Goal: Check status: Check status

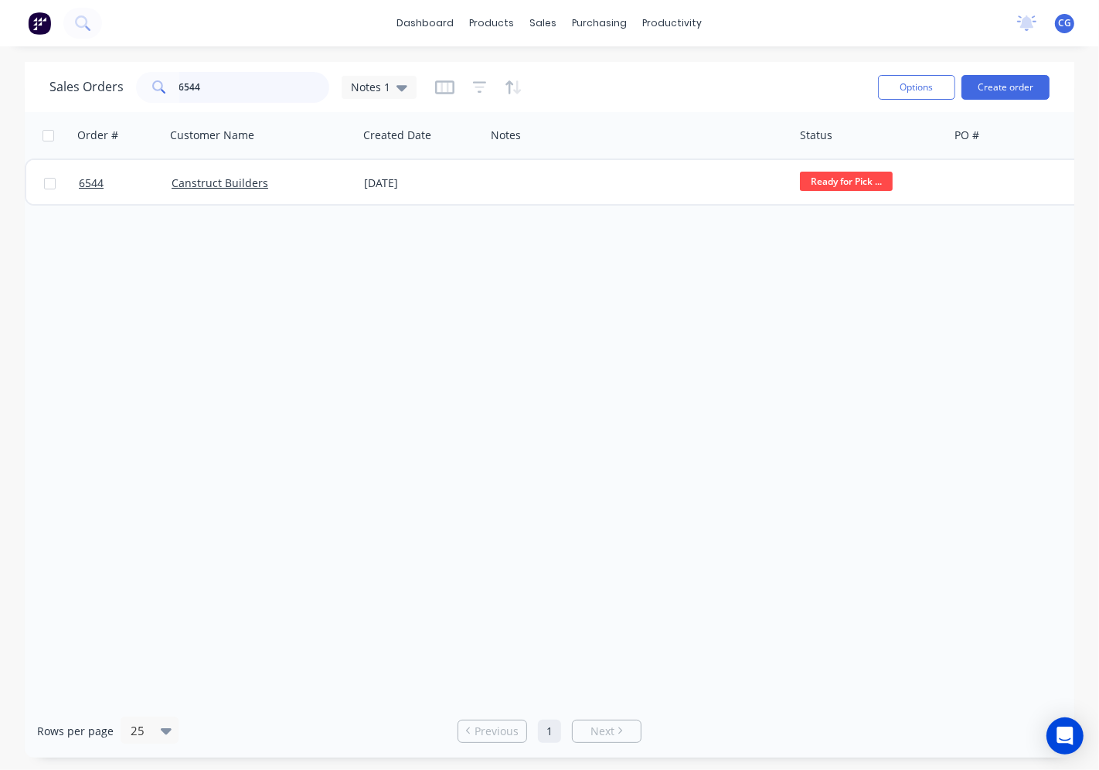
click at [234, 80] on input "6544" at bounding box center [254, 87] width 151 height 31
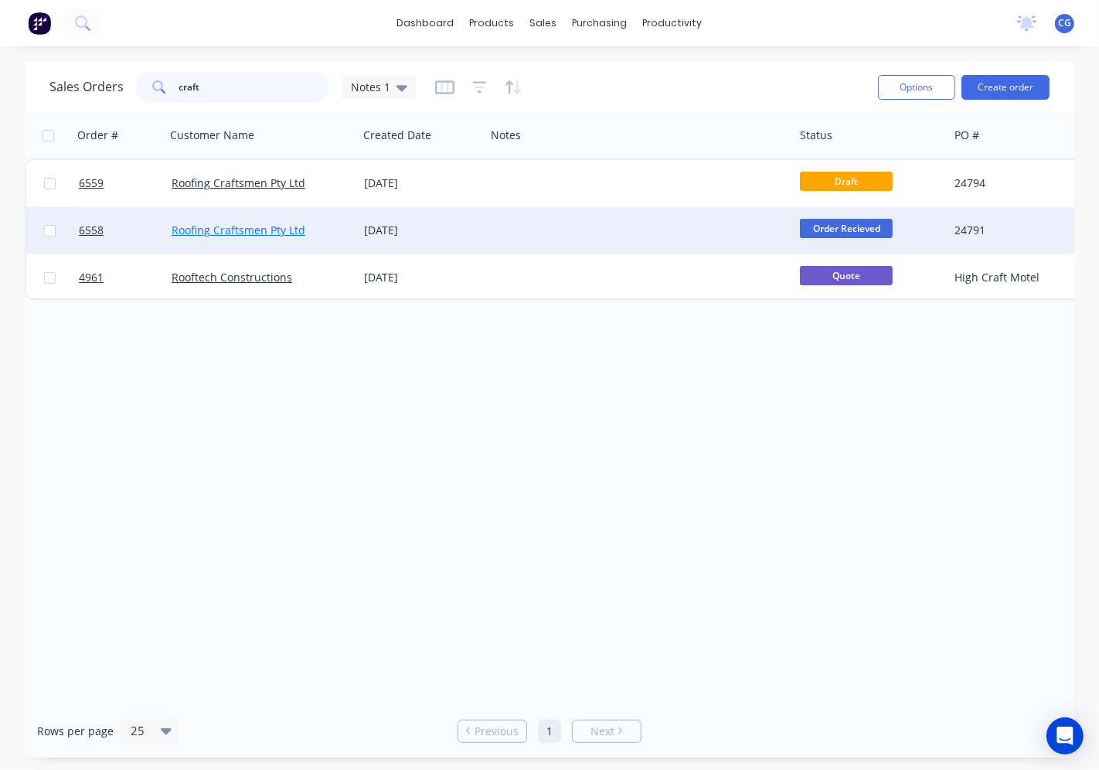
type input "craft"
click at [263, 226] on link "Roofing Craftsmen Pty Ltd" at bounding box center [239, 230] width 134 height 15
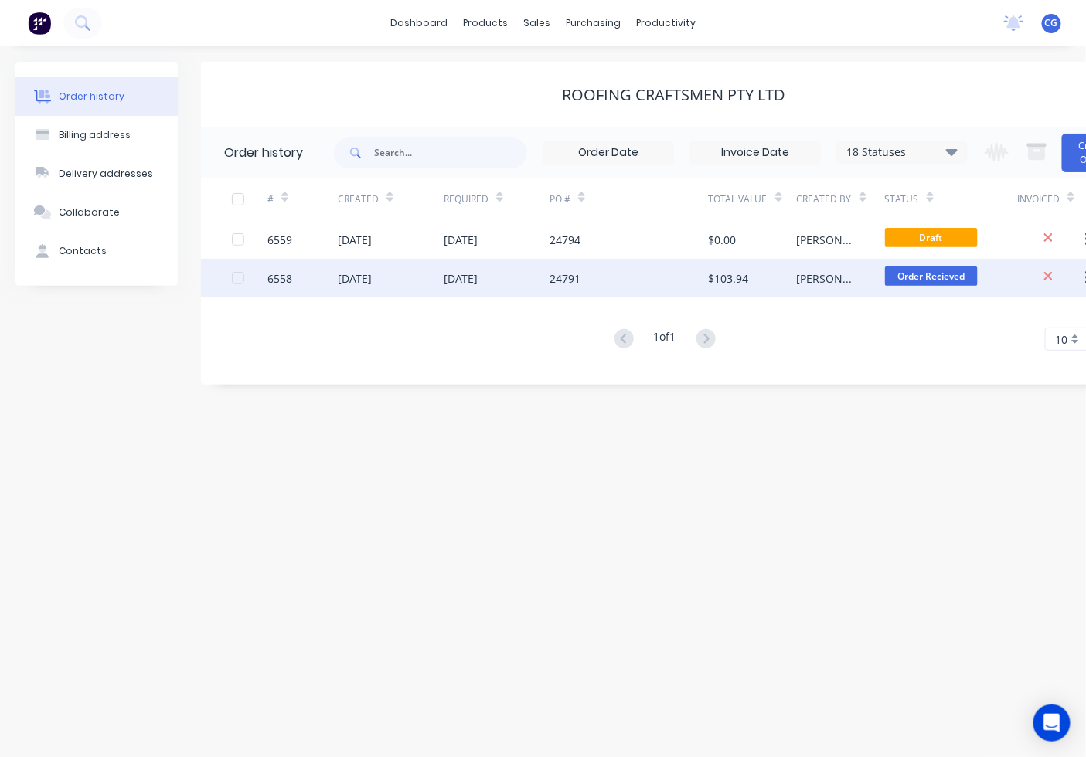
click at [938, 273] on span "Order Recieved" at bounding box center [931, 276] width 93 height 19
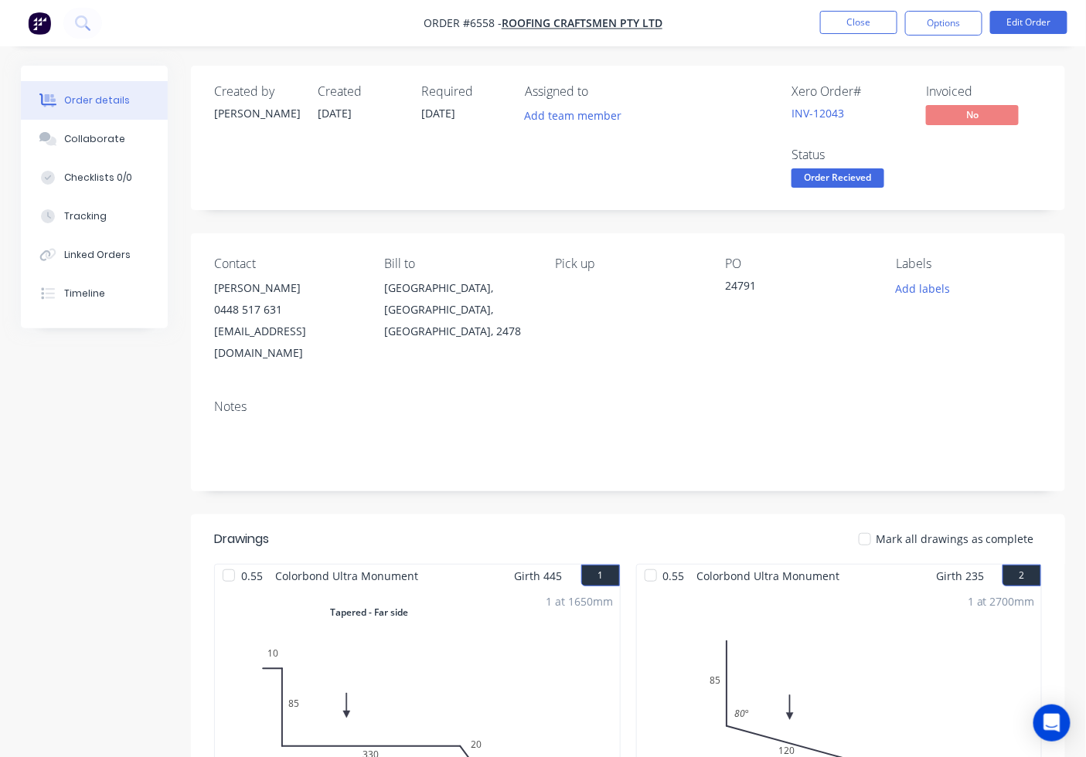
click at [862, 190] on button "Order Recieved" at bounding box center [837, 179] width 93 height 23
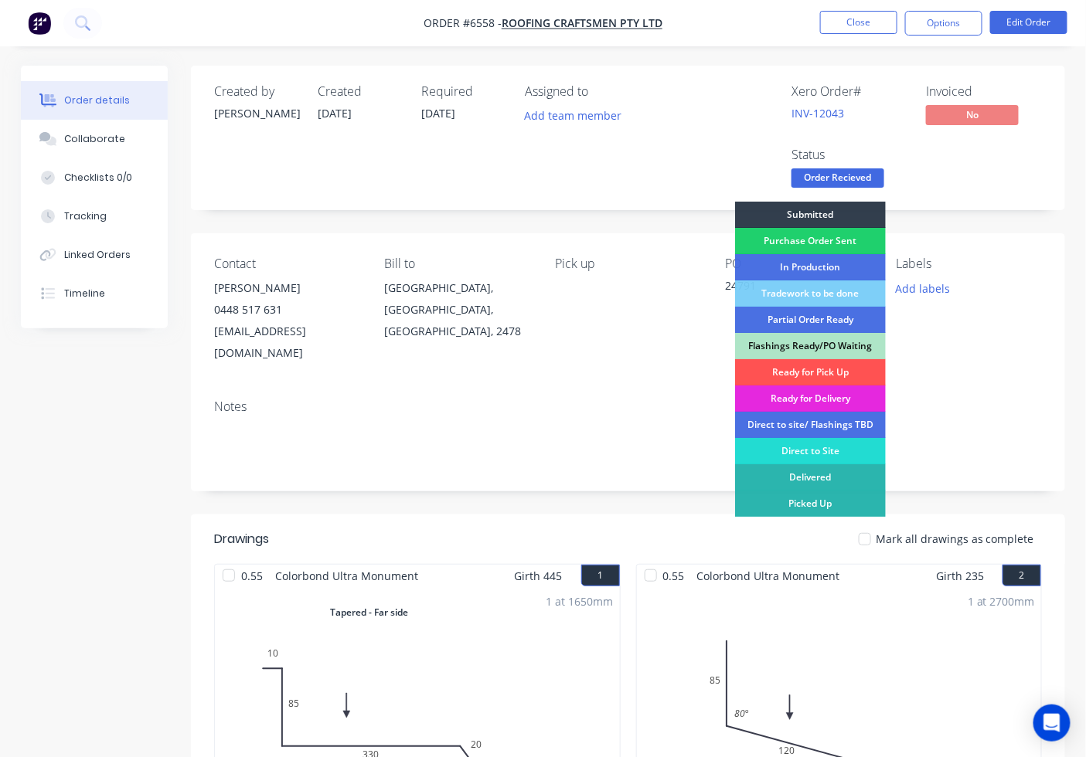
click at [821, 367] on div "Ready for Pick Up" at bounding box center [810, 372] width 151 height 26
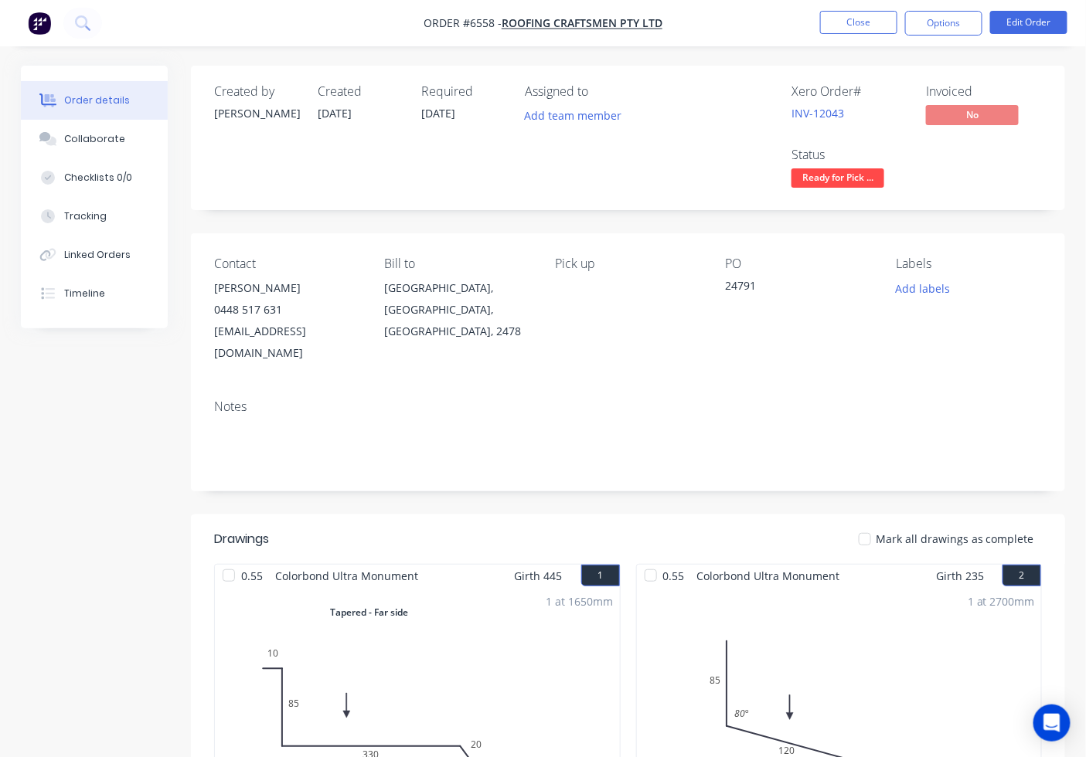
click at [864, 524] on div at bounding box center [864, 539] width 31 height 31
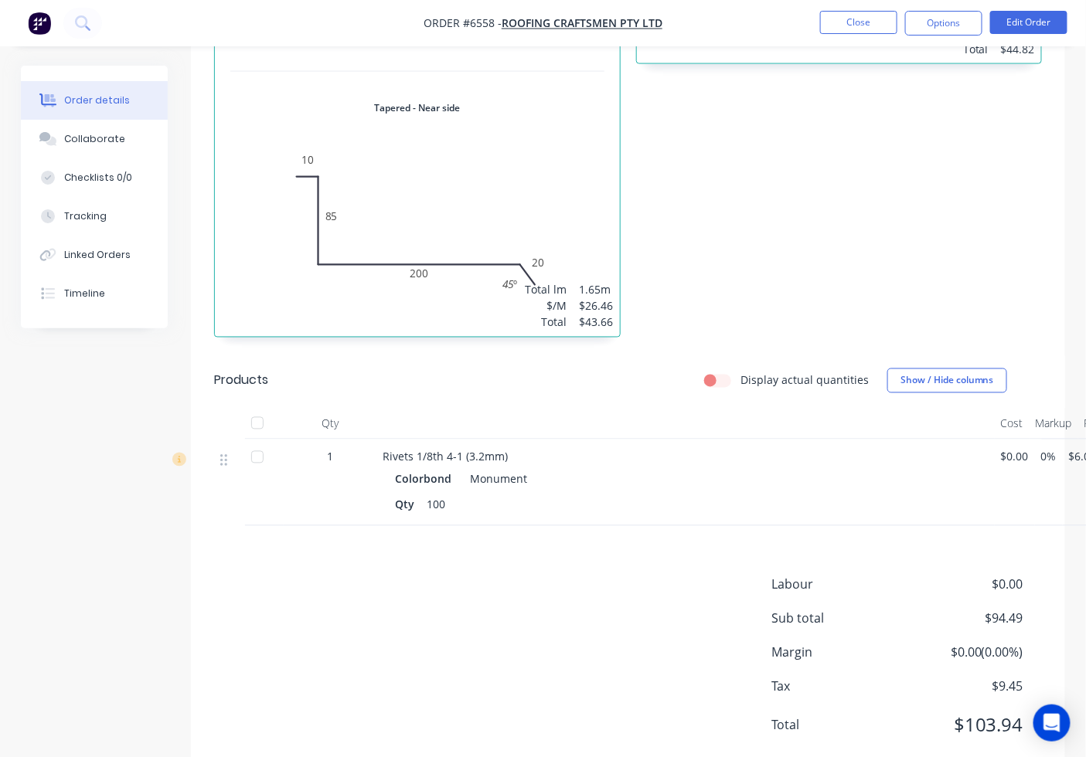
scroll to position [783, 0]
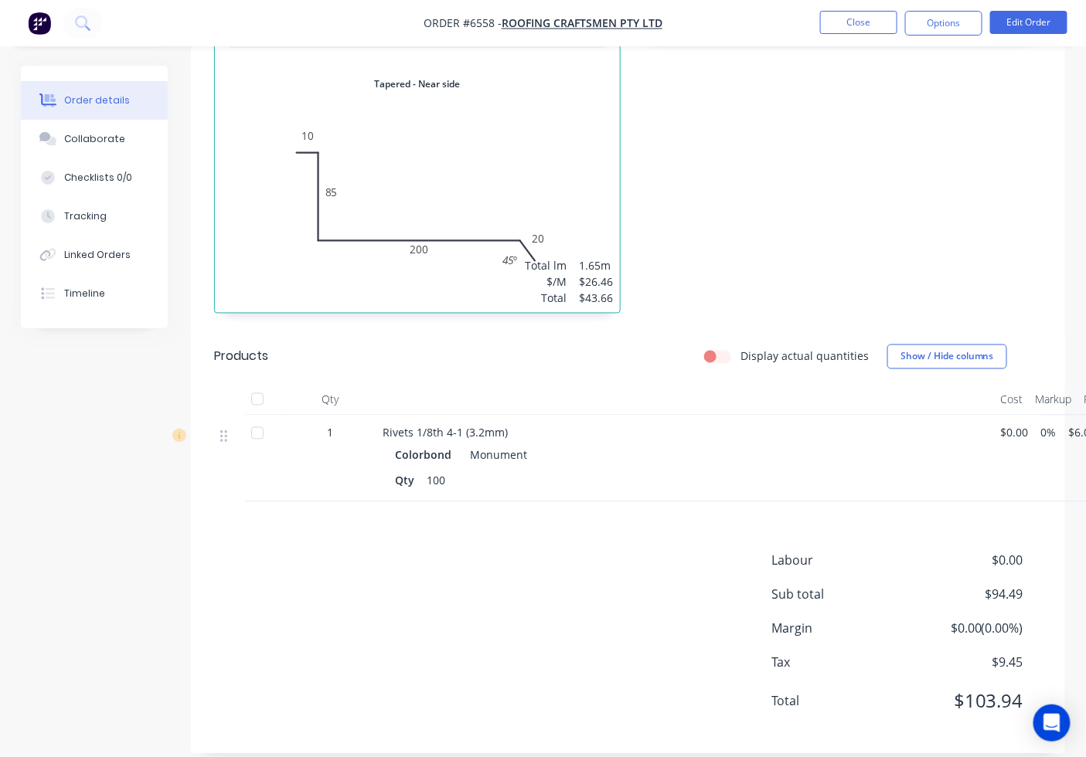
click at [253, 384] on div at bounding box center [257, 399] width 31 height 31
drag, startPoint x: 961, startPoint y: 18, endPoint x: 943, endPoint y: 42, distance: 29.8
click at [957, 22] on button "Options" at bounding box center [943, 23] width 77 height 25
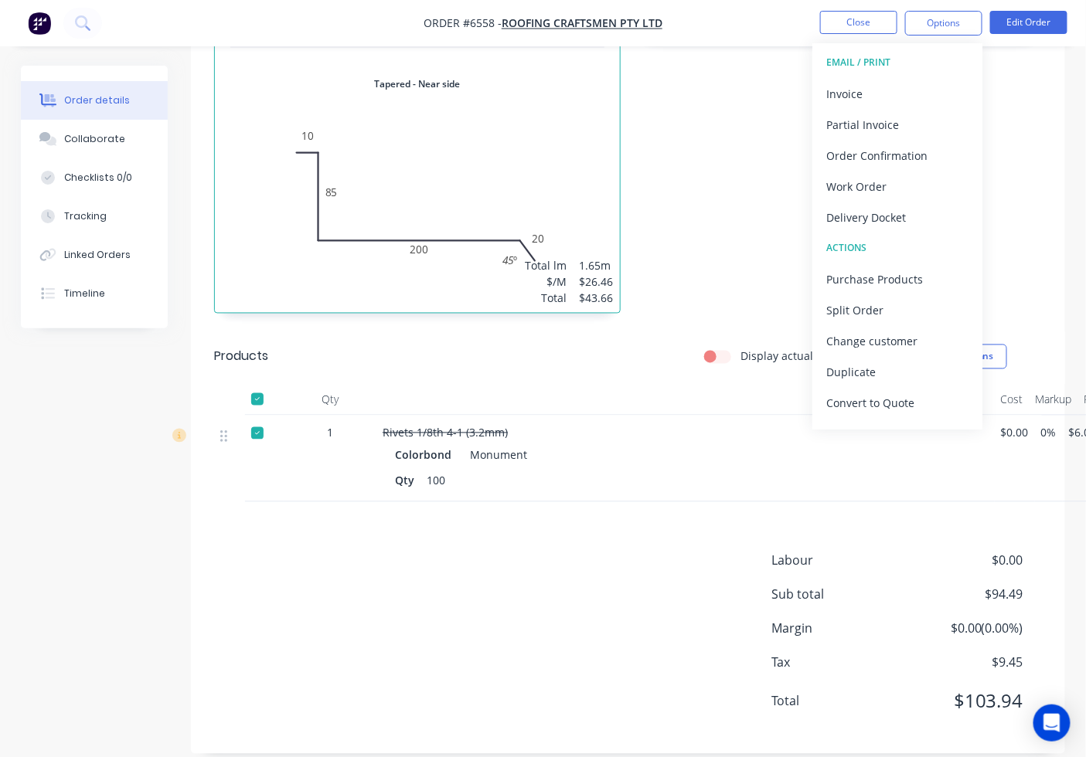
drag, startPoint x: 871, startPoint y: 91, endPoint x: 1098, endPoint y: 56, distance: 229.8
click at [870, 91] on div "Invoice" at bounding box center [897, 94] width 142 height 22
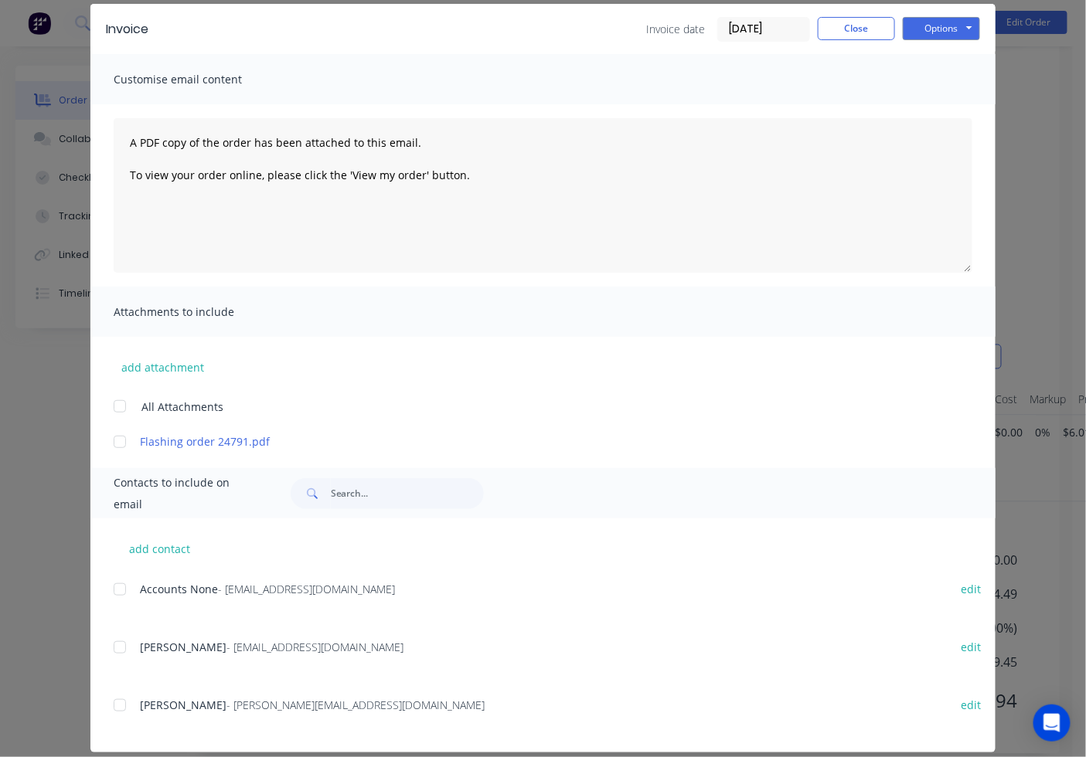
scroll to position [74, 0]
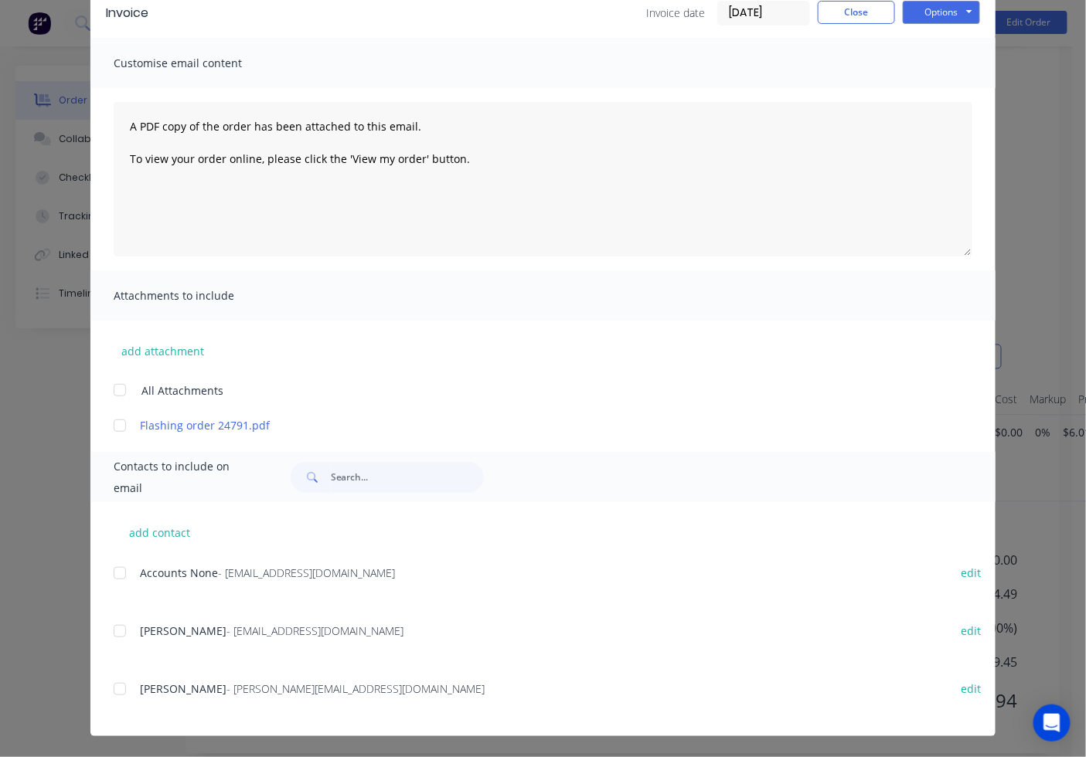
click at [114, 579] on div at bounding box center [119, 573] width 31 height 31
click at [951, 21] on button "Options" at bounding box center [940, 12] width 77 height 23
click at [946, 96] on button "Email" at bounding box center [951, 90] width 99 height 25
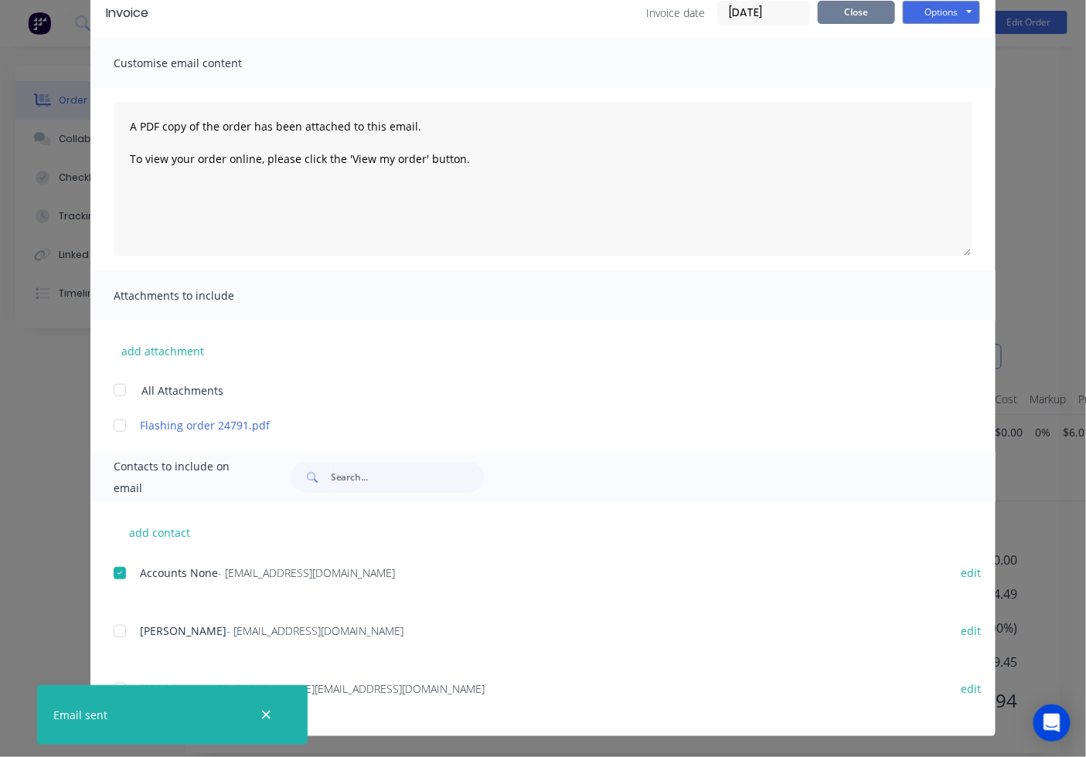
click at [835, 6] on button "Close" at bounding box center [855, 12] width 77 height 23
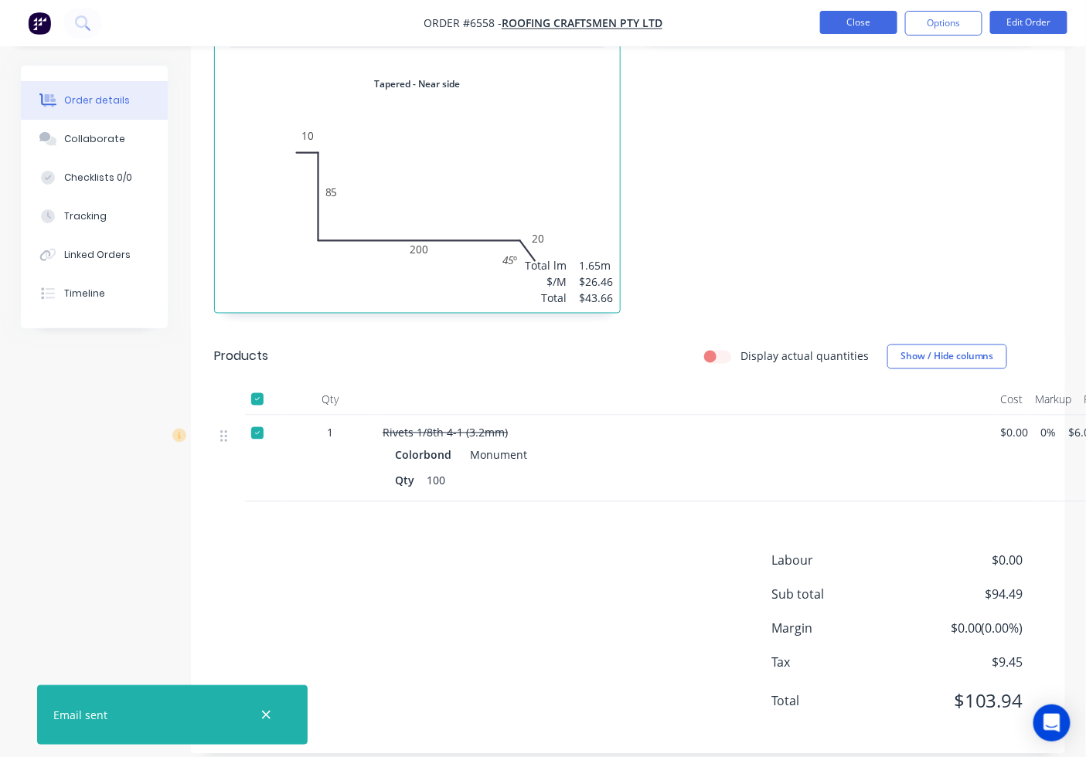
click at [853, 20] on button "Close" at bounding box center [858, 22] width 77 height 23
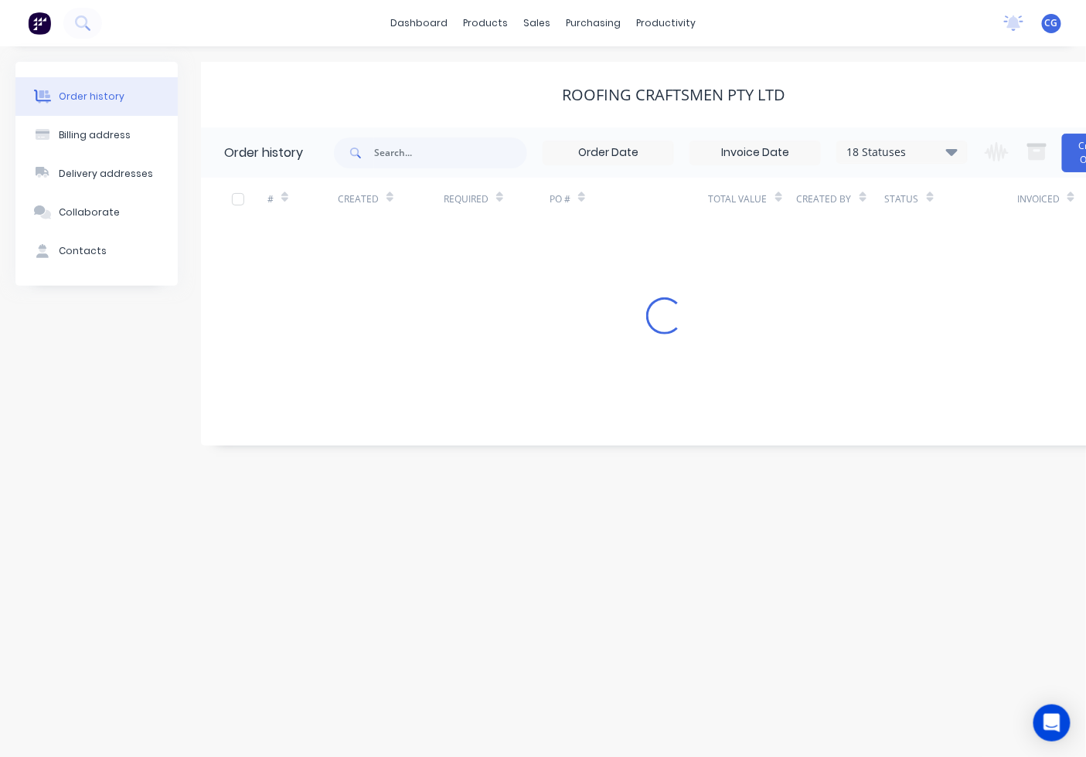
click at [533, 16] on div "sales" at bounding box center [536, 23] width 42 height 23
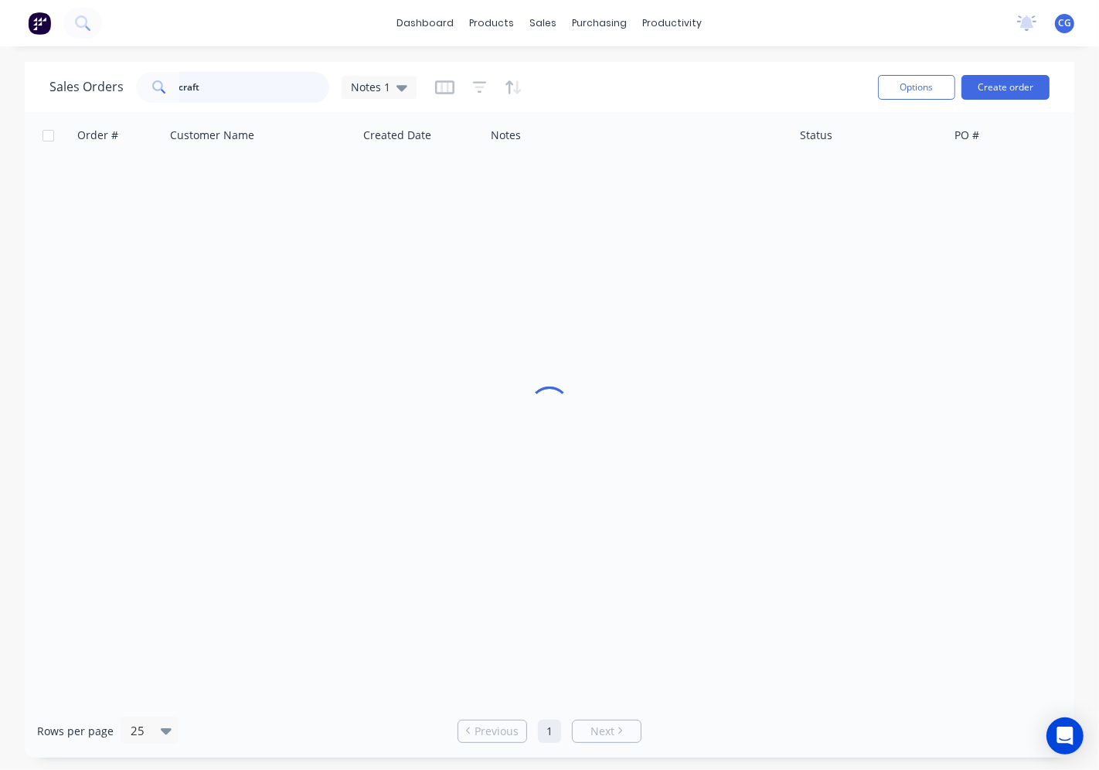
click at [215, 81] on input "craft" at bounding box center [254, 87] width 151 height 31
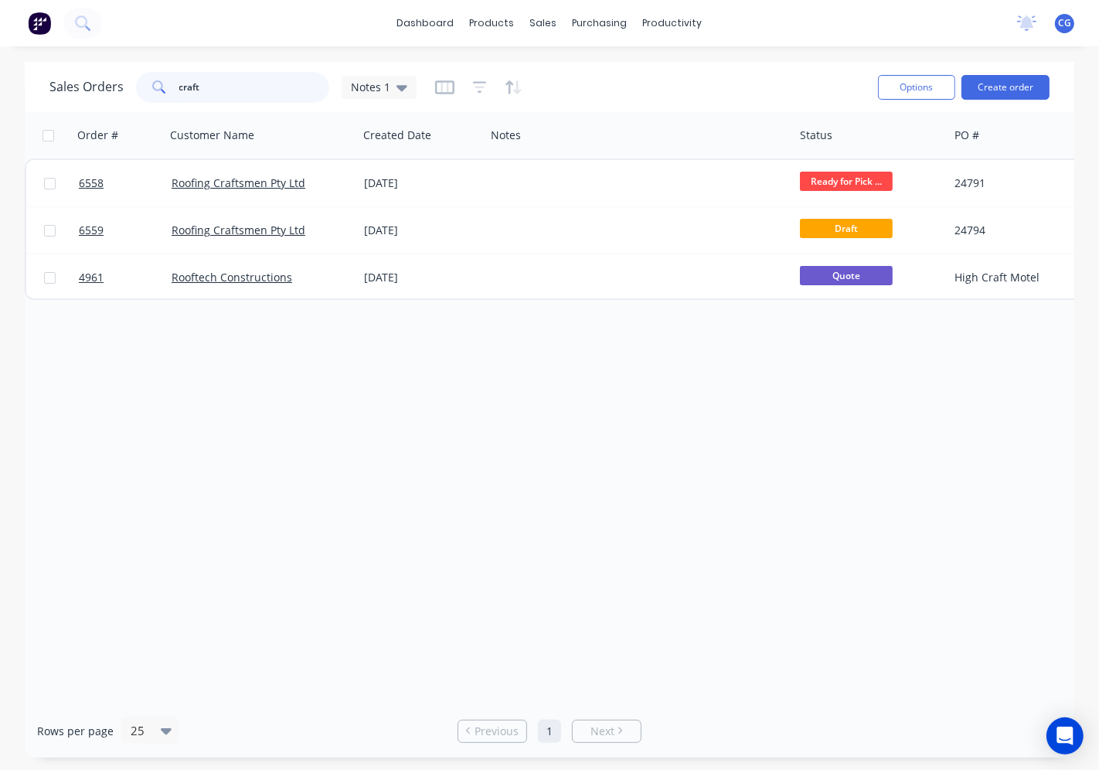
click at [215, 81] on input "craft" at bounding box center [254, 87] width 151 height 31
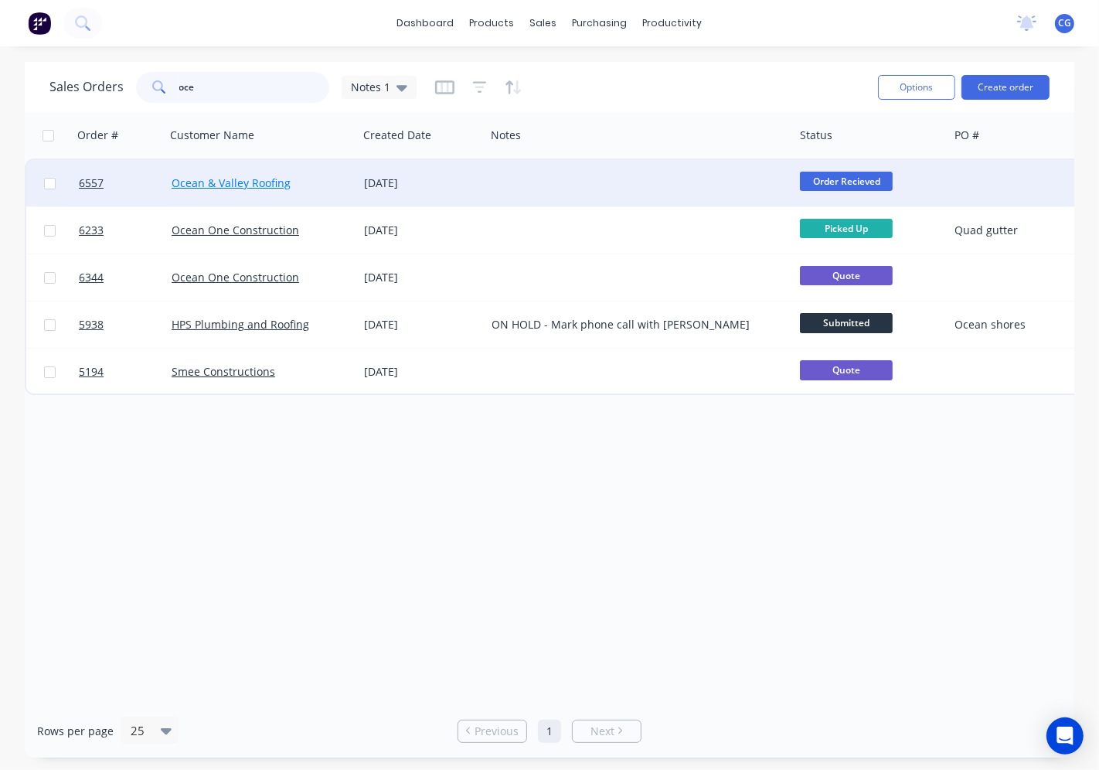
type input "oce"
click at [253, 179] on link "Ocean & Valley Roofing" at bounding box center [231, 182] width 119 height 15
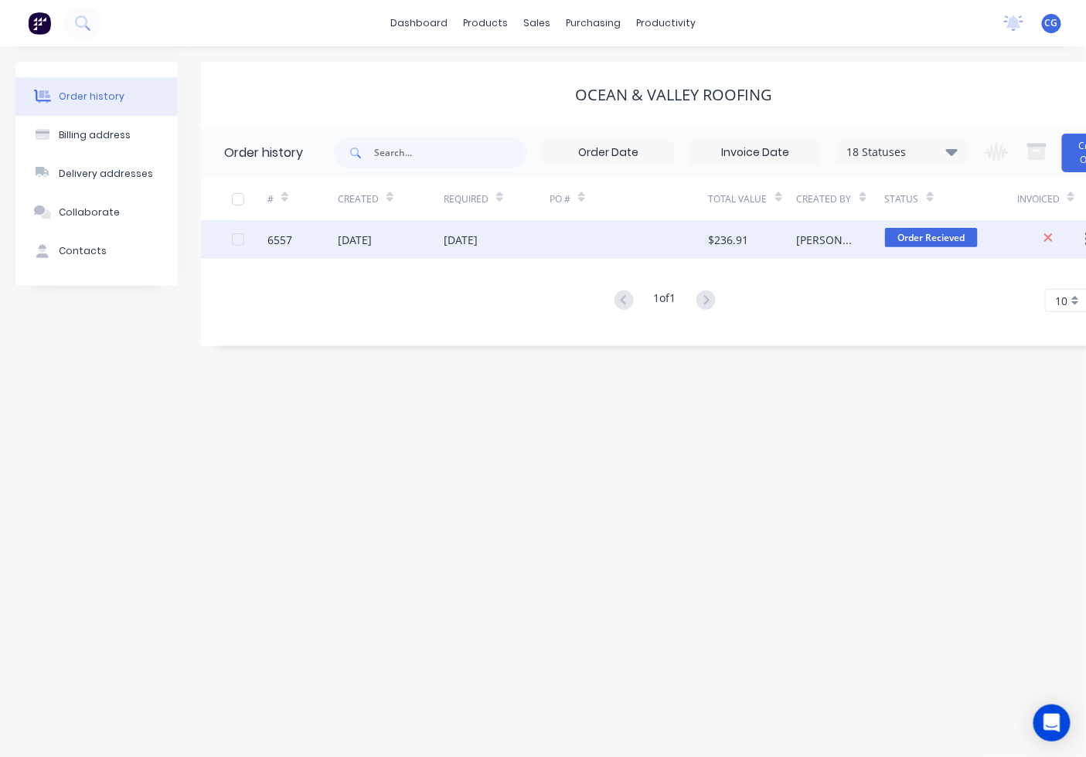
click at [552, 240] on div at bounding box center [628, 239] width 159 height 39
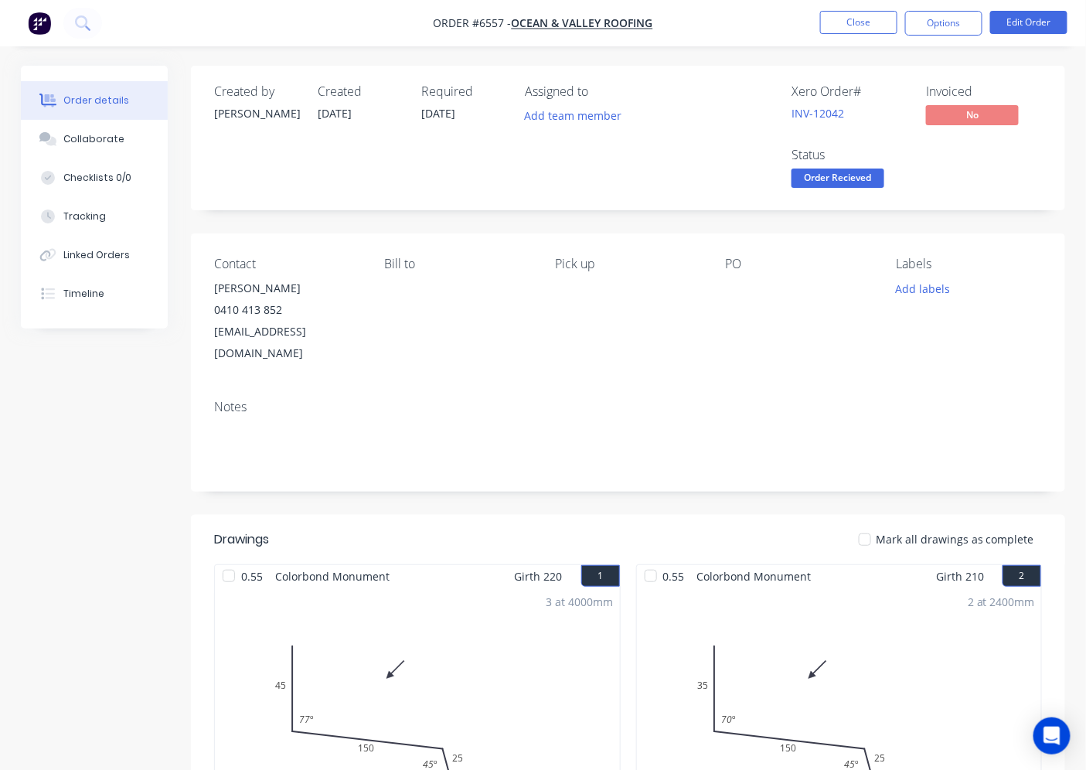
click at [845, 178] on span "Order Recieved" at bounding box center [837, 177] width 93 height 19
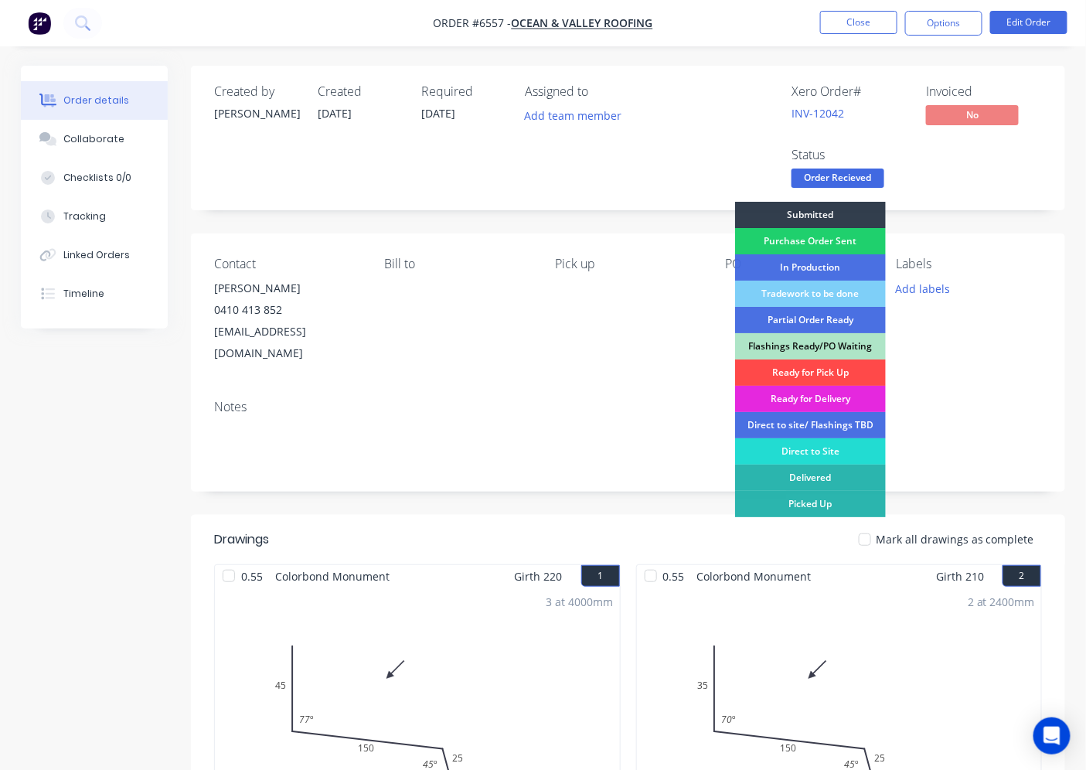
click at [848, 373] on div "Ready for Pick Up" at bounding box center [810, 372] width 151 height 26
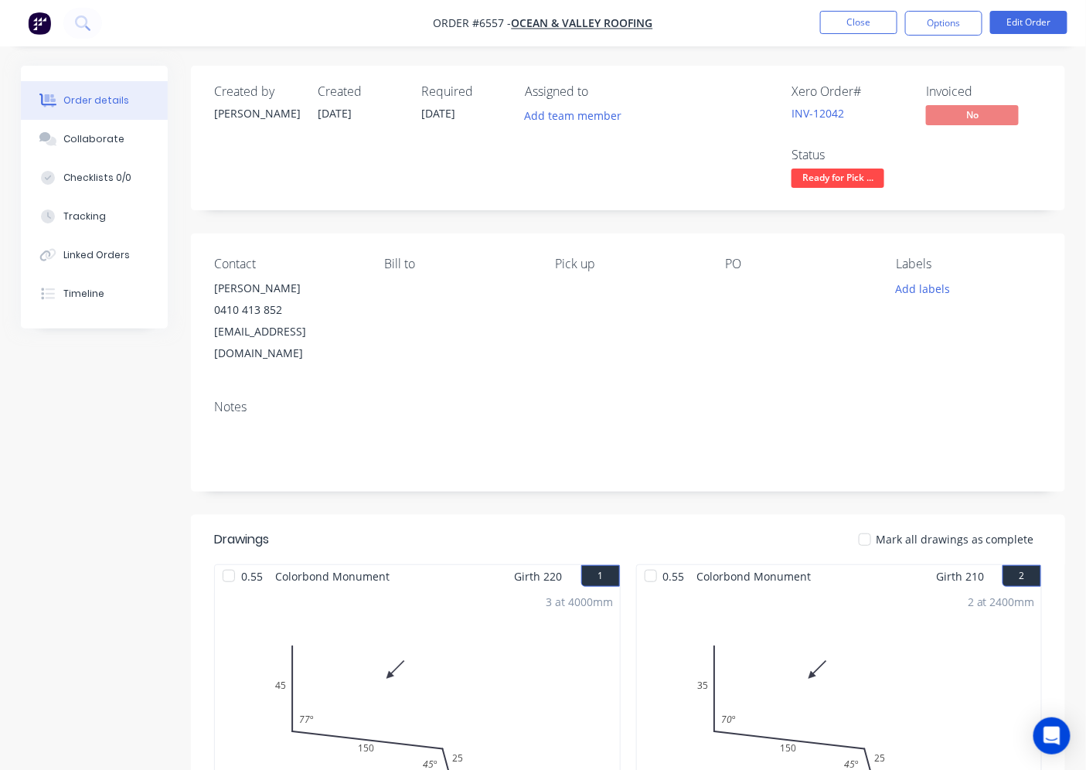
click at [867, 524] on div at bounding box center [864, 539] width 31 height 31
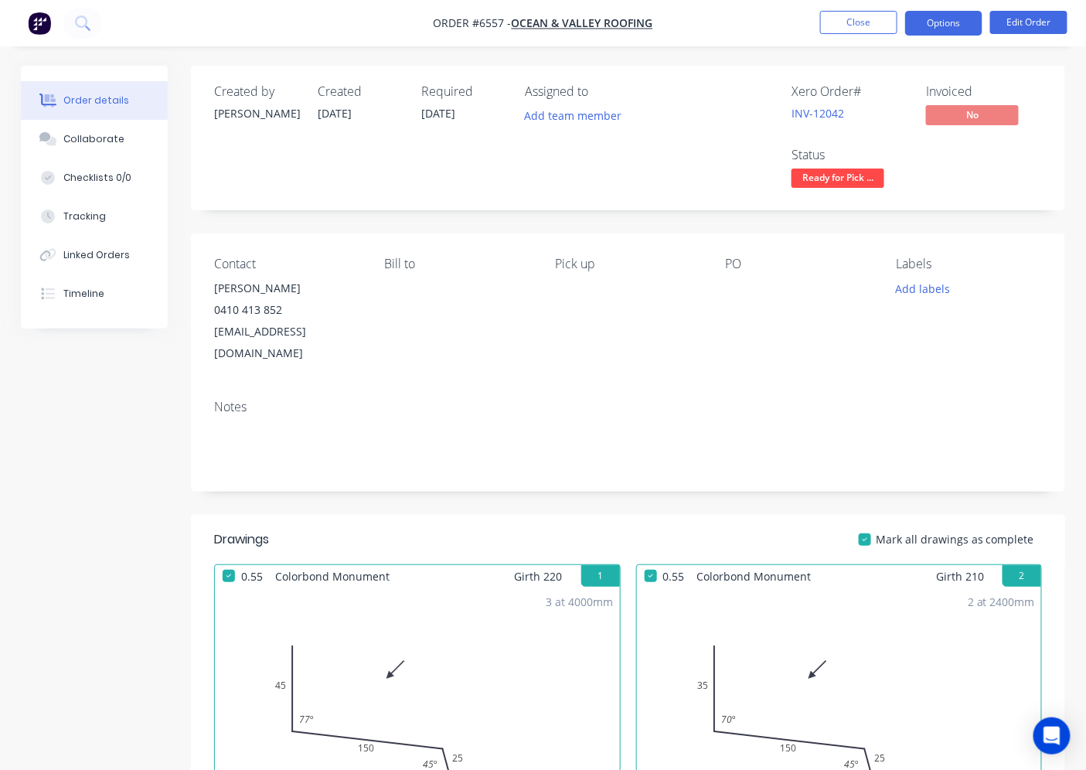
click at [943, 25] on button "Options" at bounding box center [943, 23] width 77 height 25
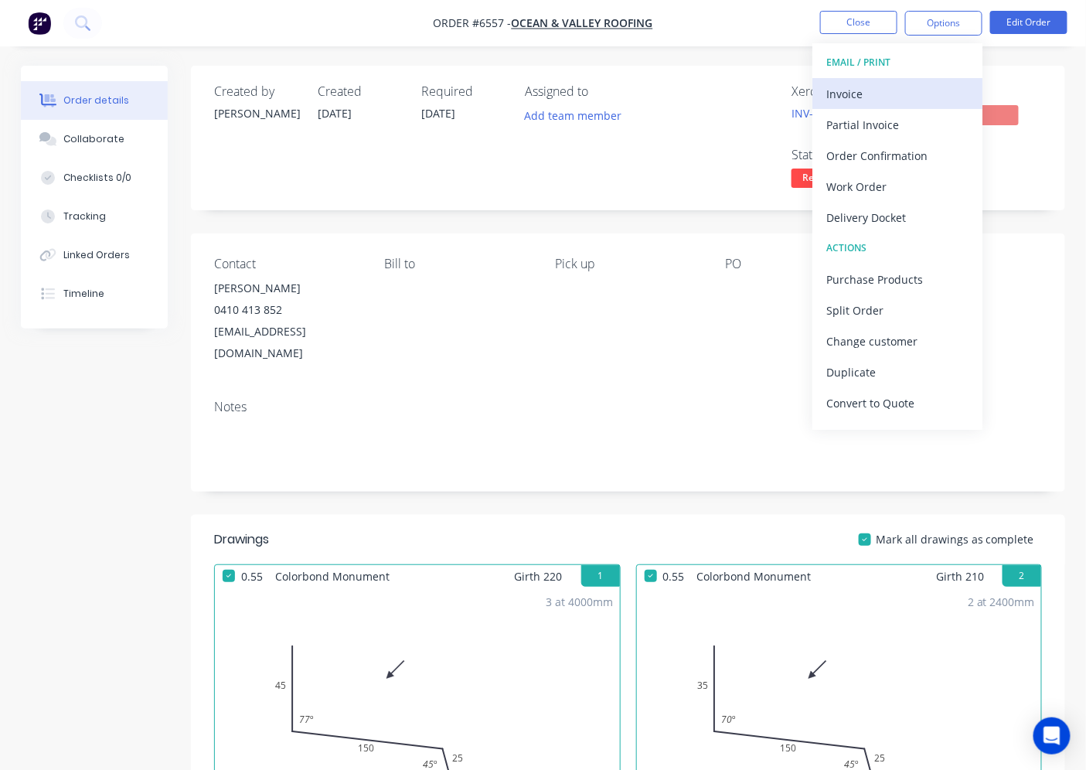
click at [870, 90] on div "Invoice" at bounding box center [897, 94] width 142 height 22
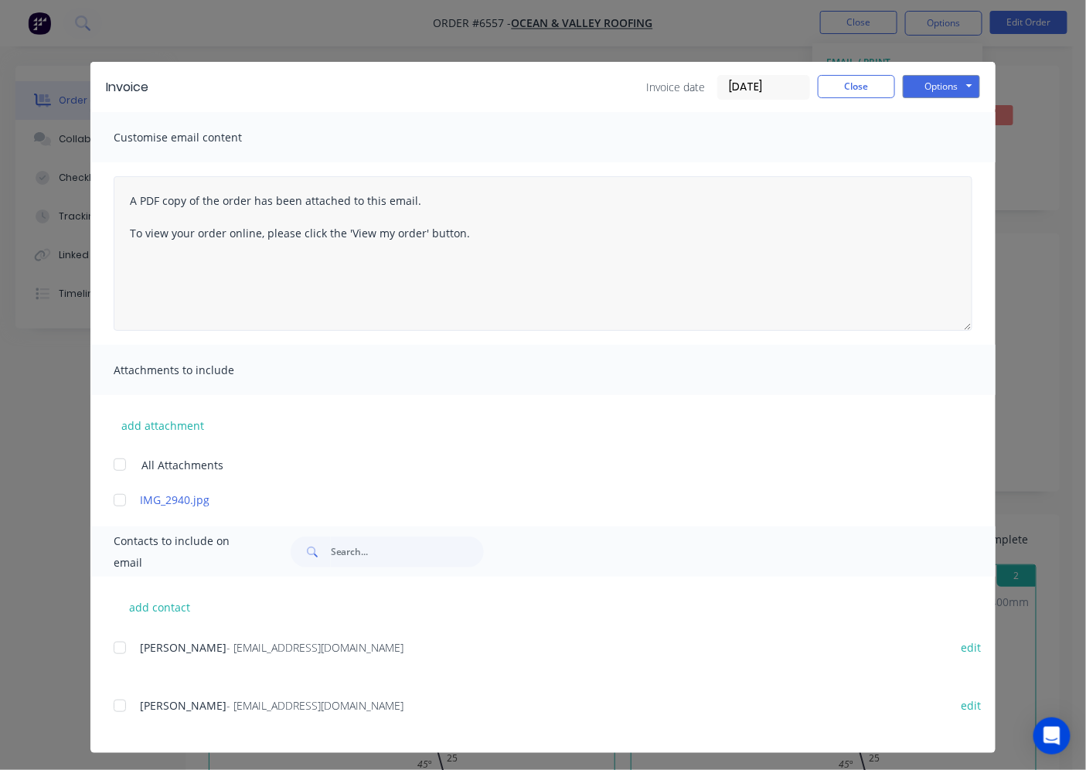
drag, startPoint x: 114, startPoint y: 707, endPoint x: 617, endPoint y: 308, distance: 642.3
click at [113, 706] on div at bounding box center [119, 705] width 31 height 31
drag, startPoint x: 906, startPoint y: 91, endPoint x: 892, endPoint y: 117, distance: 29.0
click at [902, 93] on button "Options" at bounding box center [940, 86] width 77 height 23
click at [902, 164] on button "Email" at bounding box center [951, 164] width 99 height 25
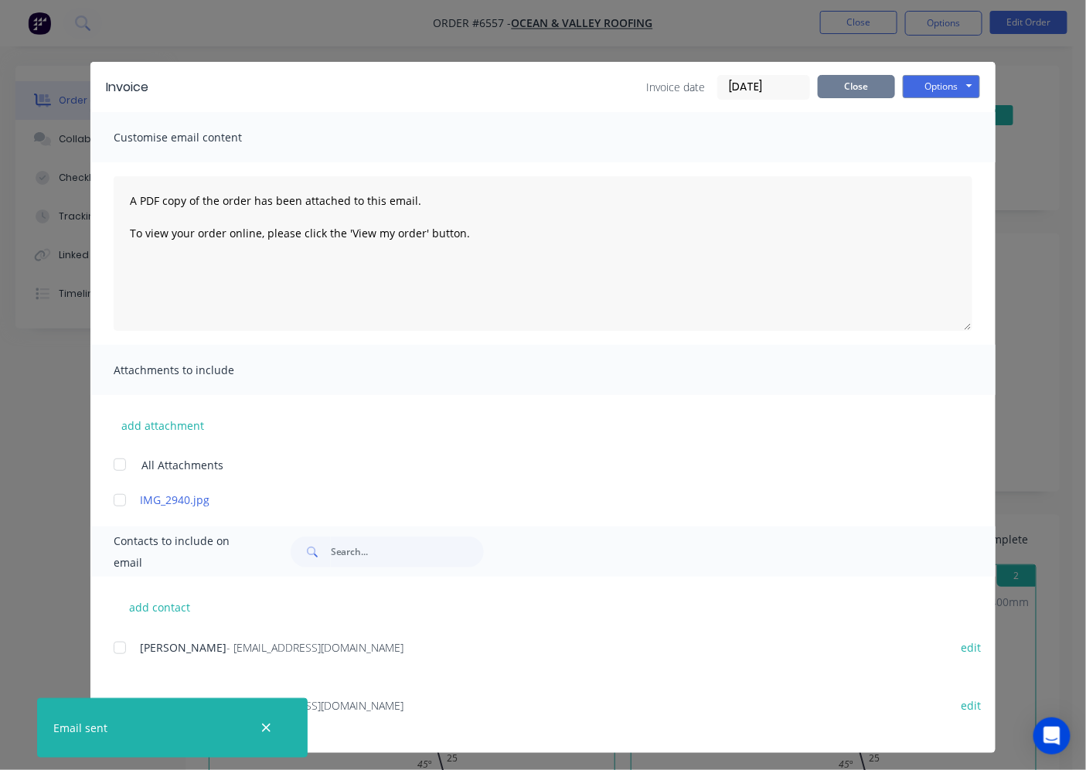
click at [884, 86] on button "Close" at bounding box center [855, 86] width 77 height 23
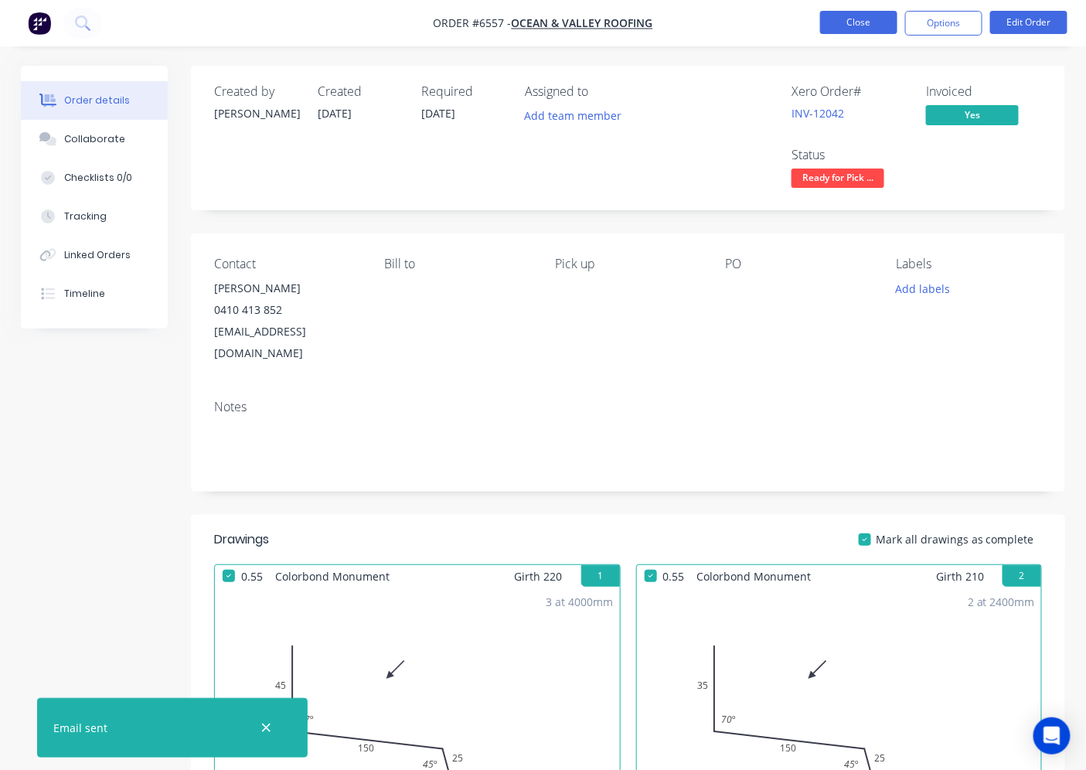
click at [860, 28] on button "Close" at bounding box center [858, 22] width 77 height 23
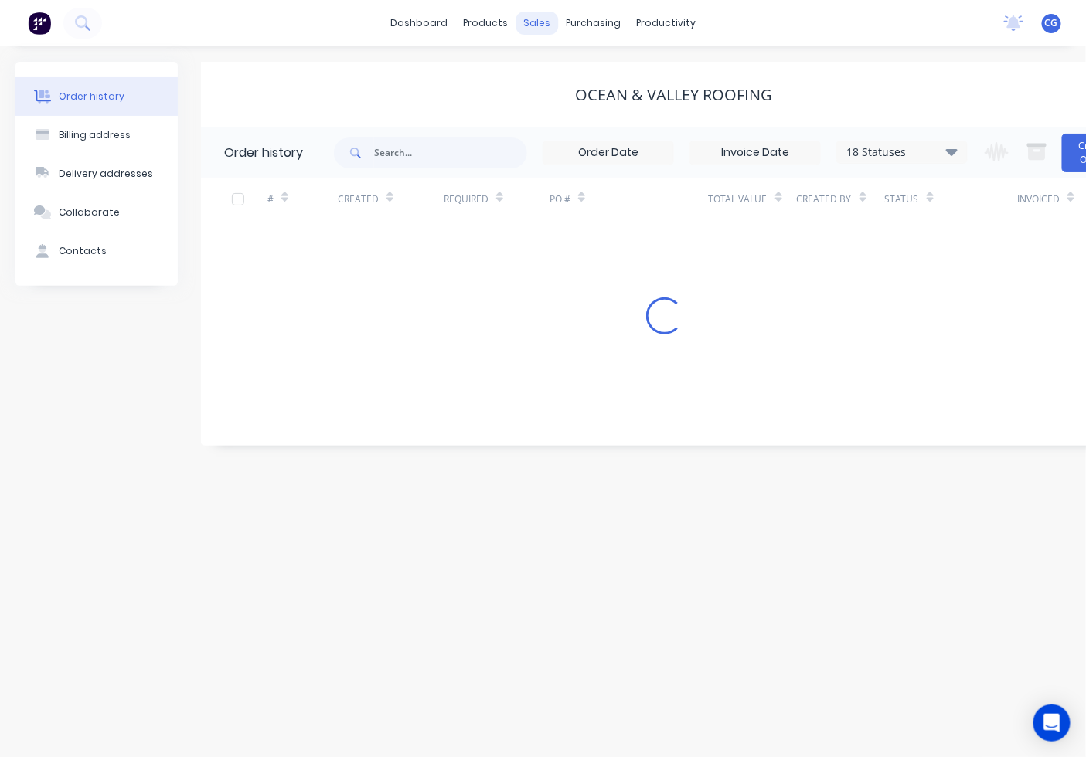
click at [549, 23] on div "sales" at bounding box center [536, 23] width 42 height 23
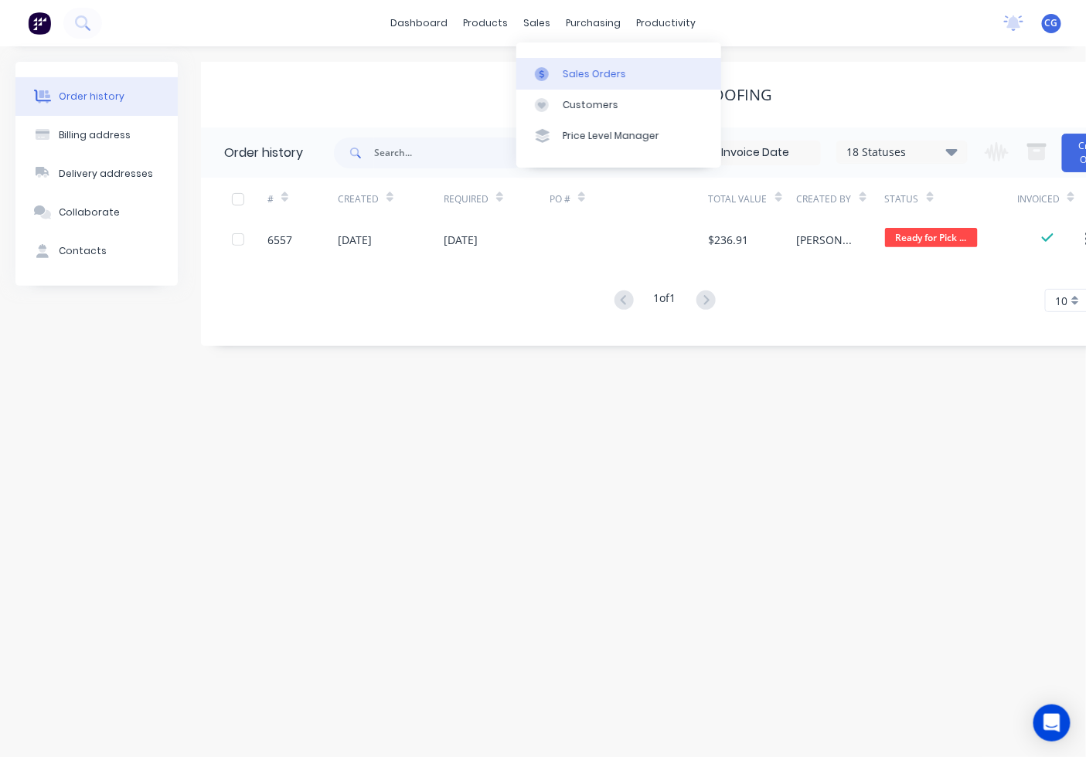
click at [551, 80] on div at bounding box center [546, 74] width 23 height 14
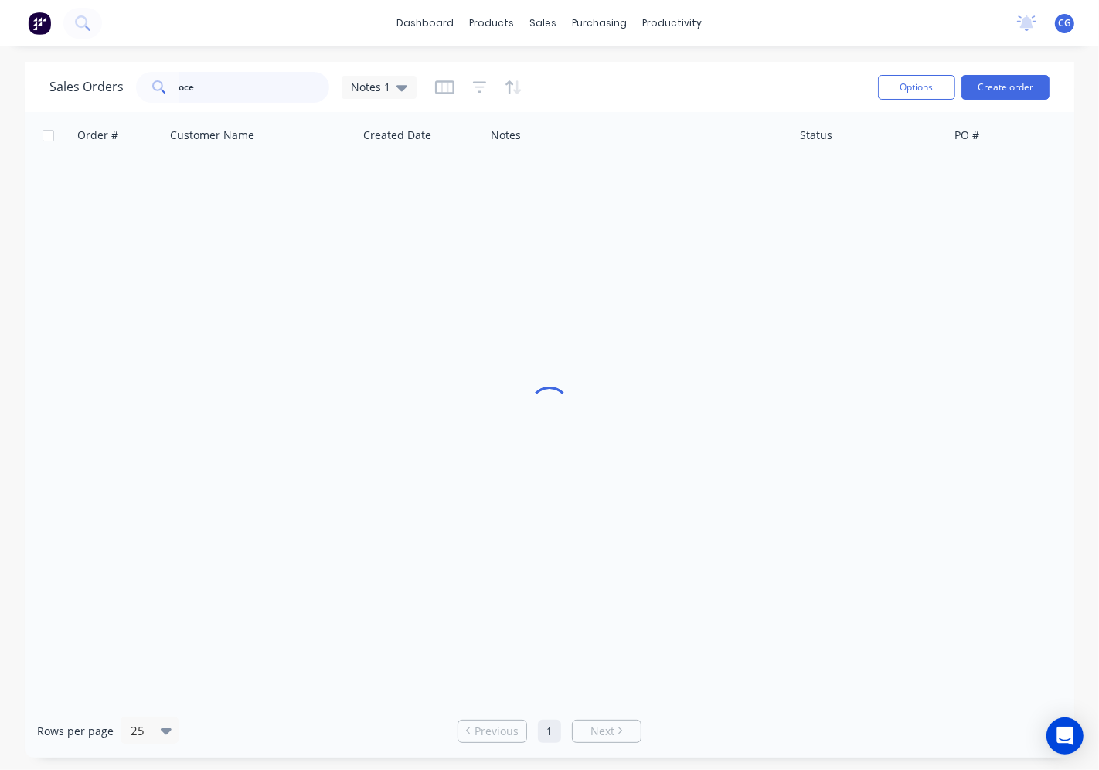
click at [209, 90] on input "oce" at bounding box center [254, 87] width 151 height 31
click at [217, 93] on input "crow" at bounding box center [254, 87] width 151 height 31
type input "c"
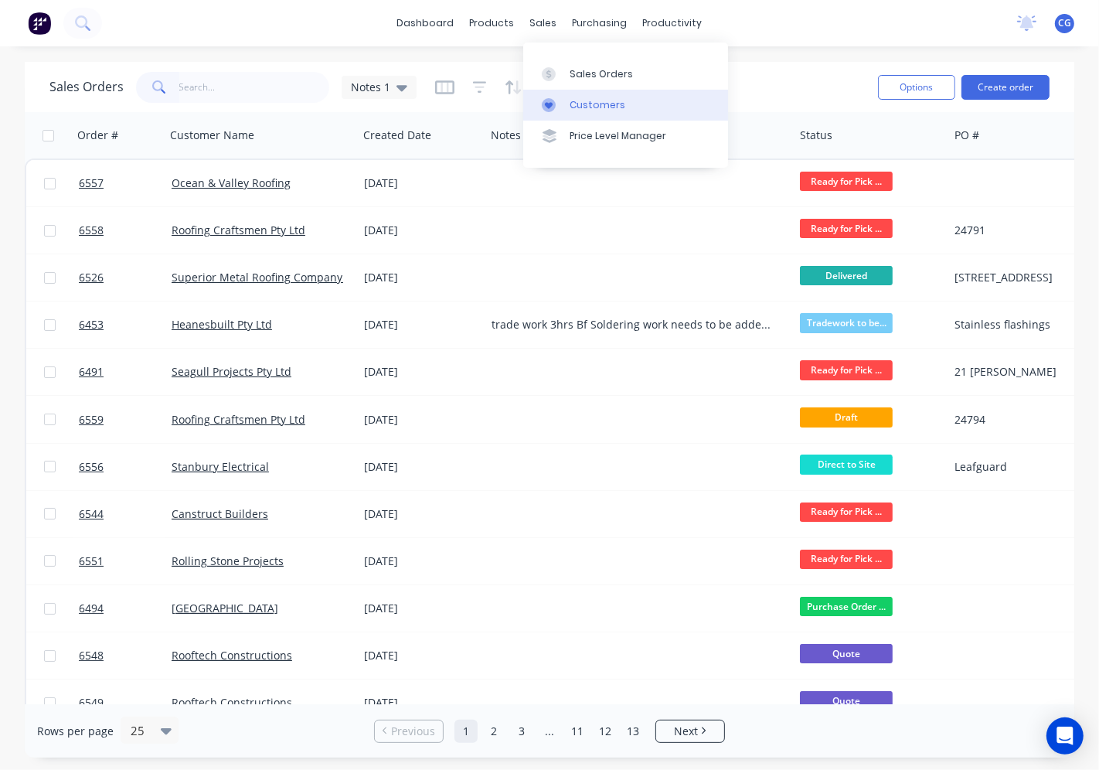
click at [580, 109] on div "Customers" at bounding box center [597, 105] width 56 height 14
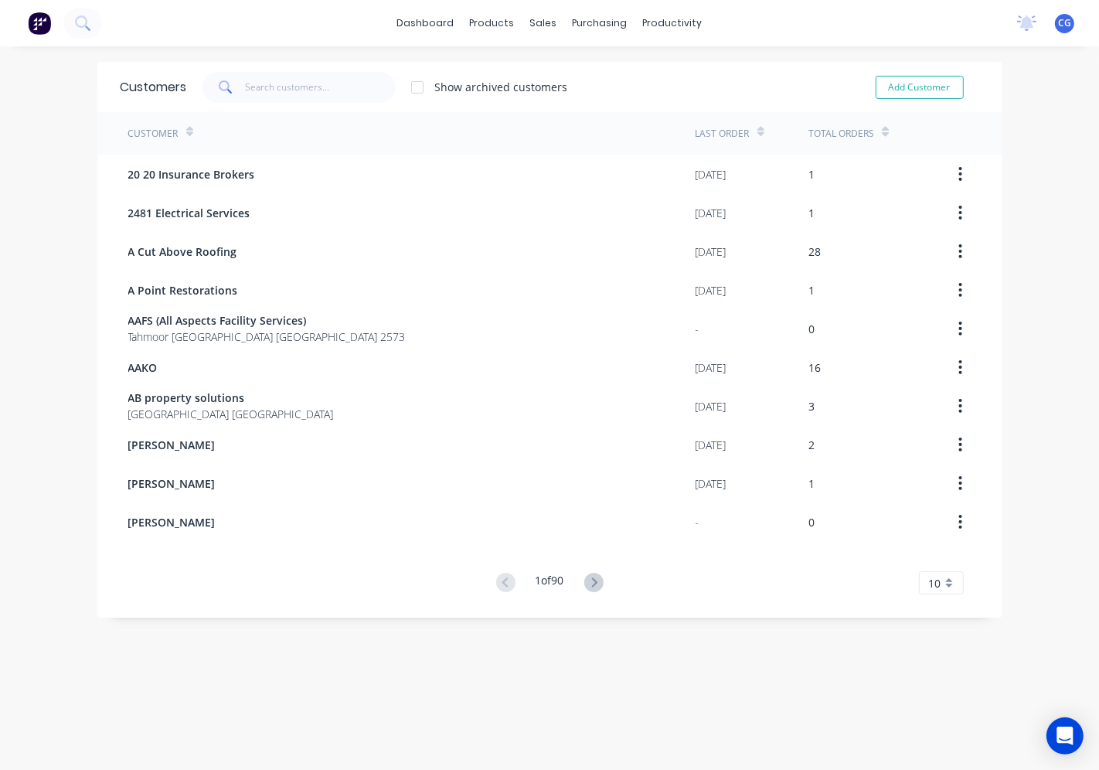
click at [238, 80] on span at bounding box center [223, 87] width 43 height 31
click at [260, 82] on input "text" at bounding box center [320, 87] width 151 height 31
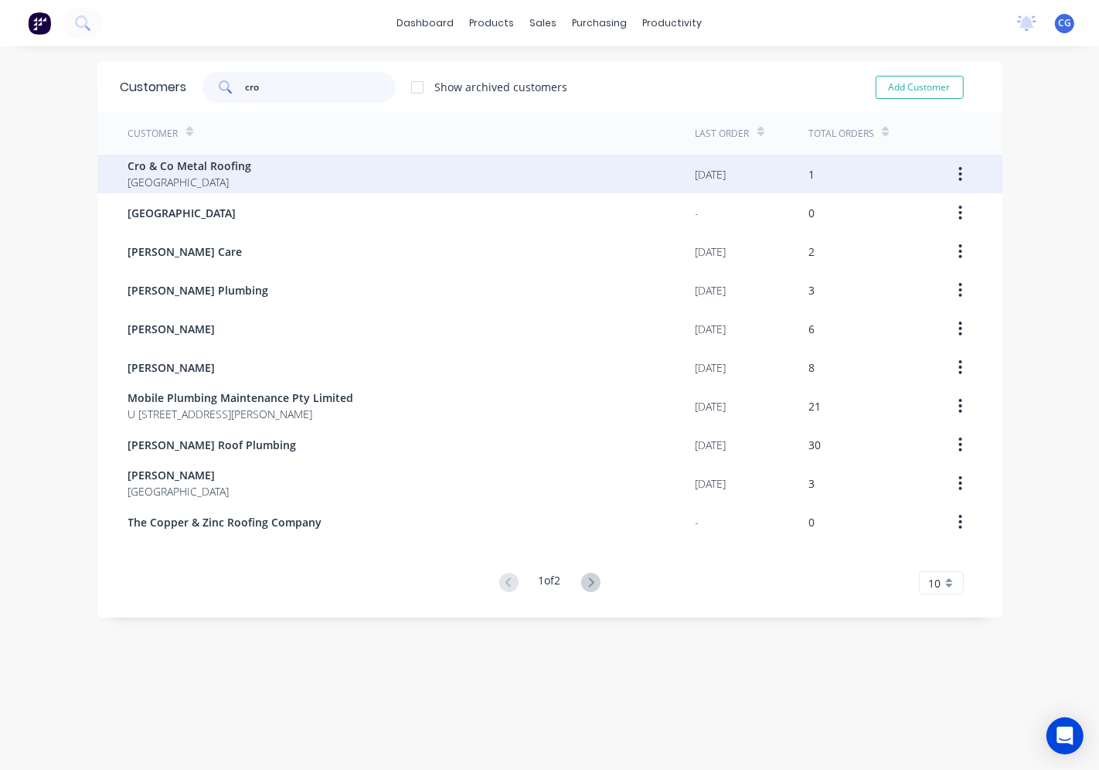
type input "cro"
click at [150, 167] on span "Cro & Co Metal Roofing" at bounding box center [190, 166] width 124 height 16
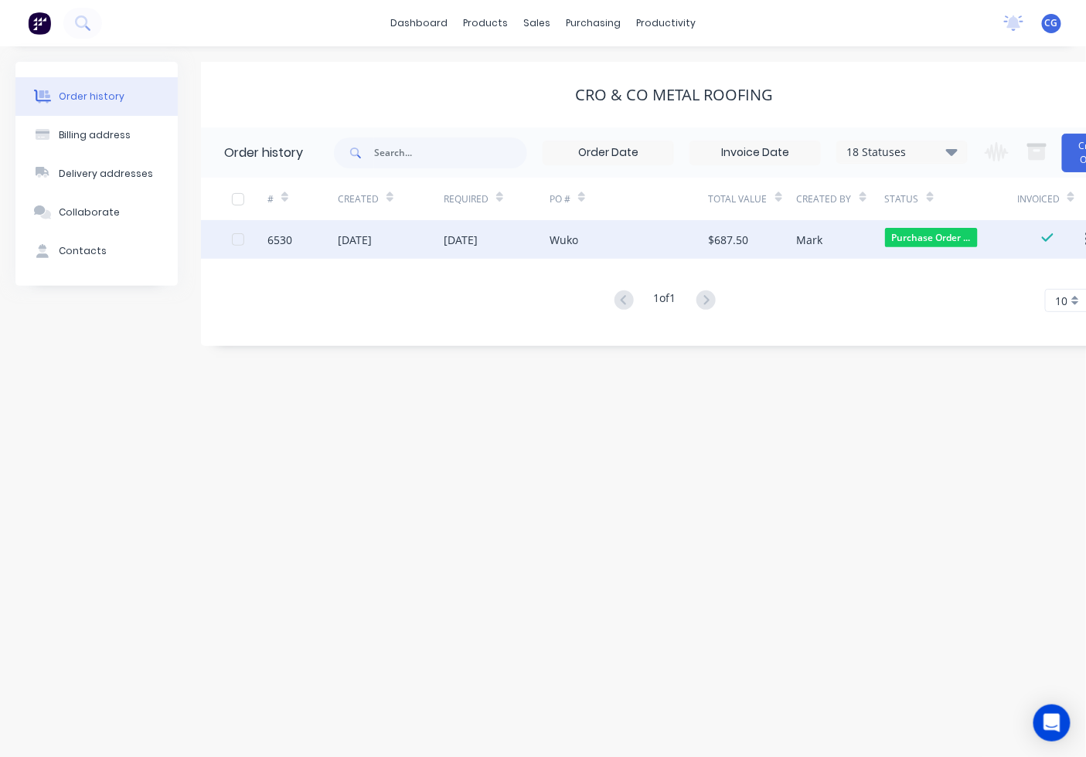
click at [472, 252] on div "[DATE]" at bounding box center [496, 239] width 106 height 39
